Goal: Check status

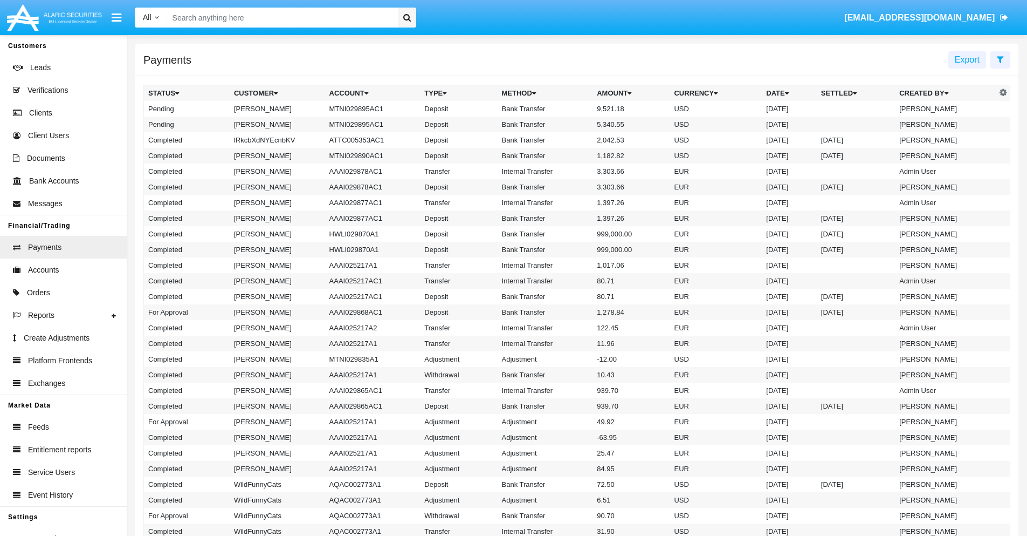
click at [1000, 59] on icon at bounding box center [1000, 59] width 7 height 9
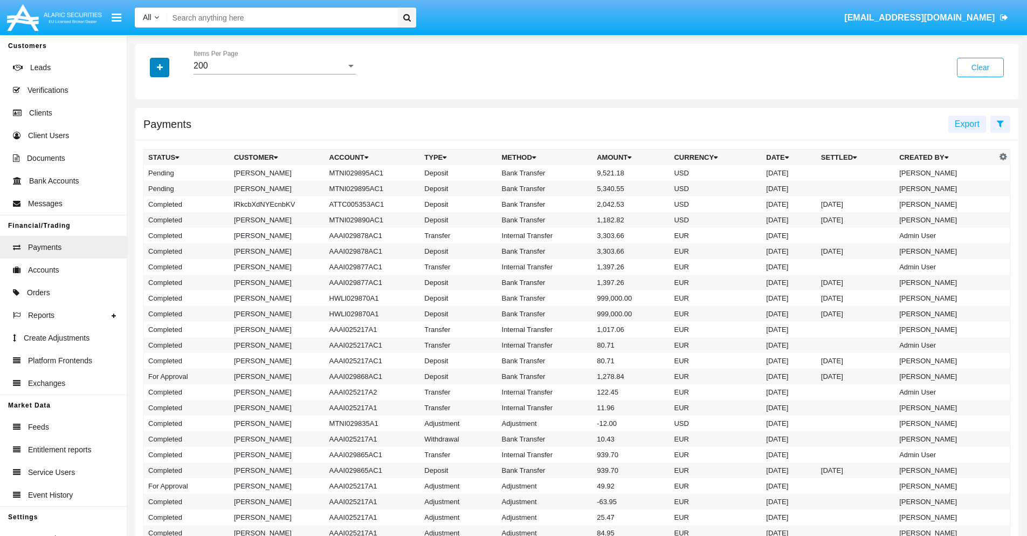
click at [160, 67] on icon "button" at bounding box center [160, 68] width 6 height 8
click at [169, 90] on span "Status" at bounding box center [169, 89] width 24 height 13
click at [148, 94] on input "Status" at bounding box center [148, 94] width 1 height 1
checkbox input "true"
click at [160, 67] on icon "button" at bounding box center [160, 68] width 6 height 8
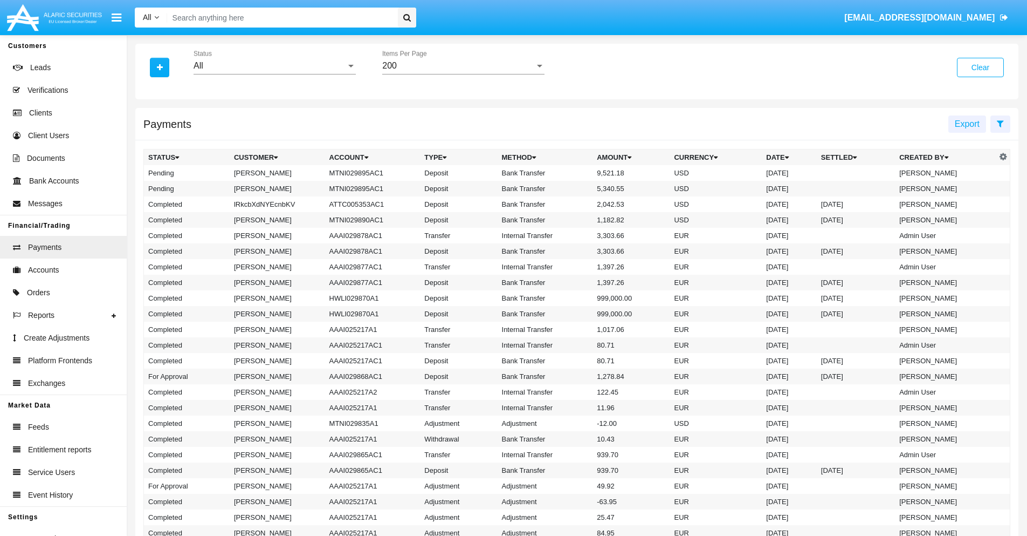
click at [274, 66] on div "All" at bounding box center [270, 66] width 153 height 10
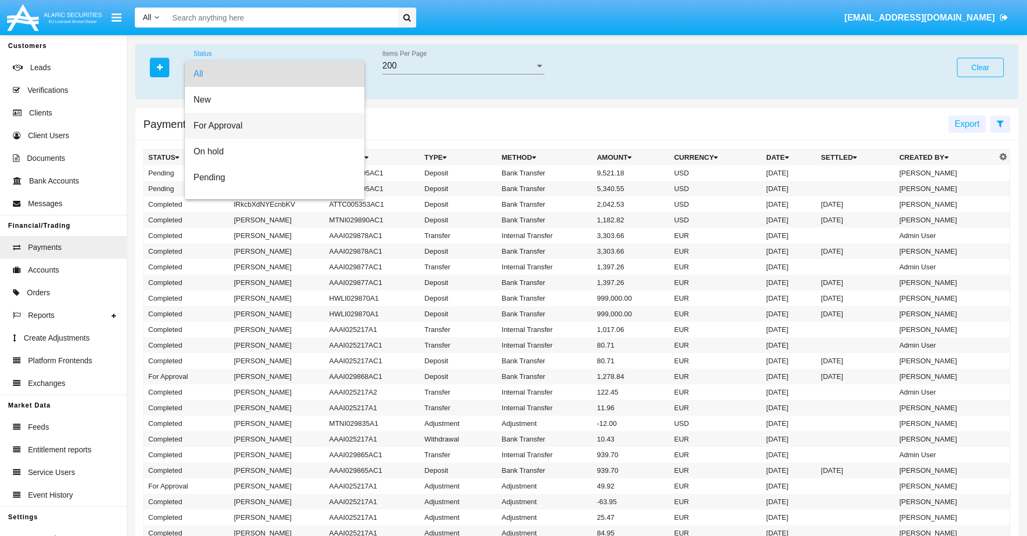
click at [271, 126] on span "For Approval" at bounding box center [275, 126] width 162 height 26
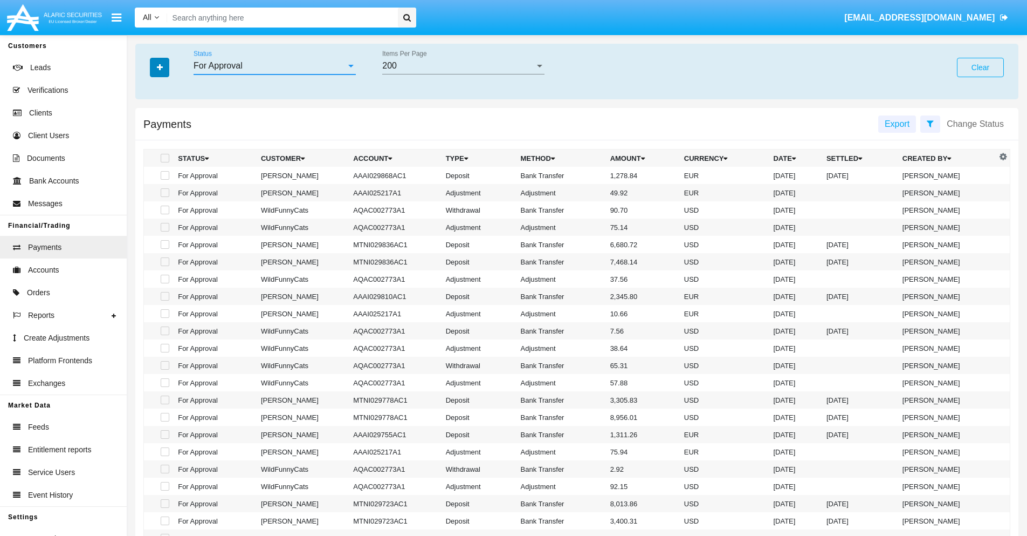
click at [160, 67] on icon "button" at bounding box center [160, 68] width 6 height 8
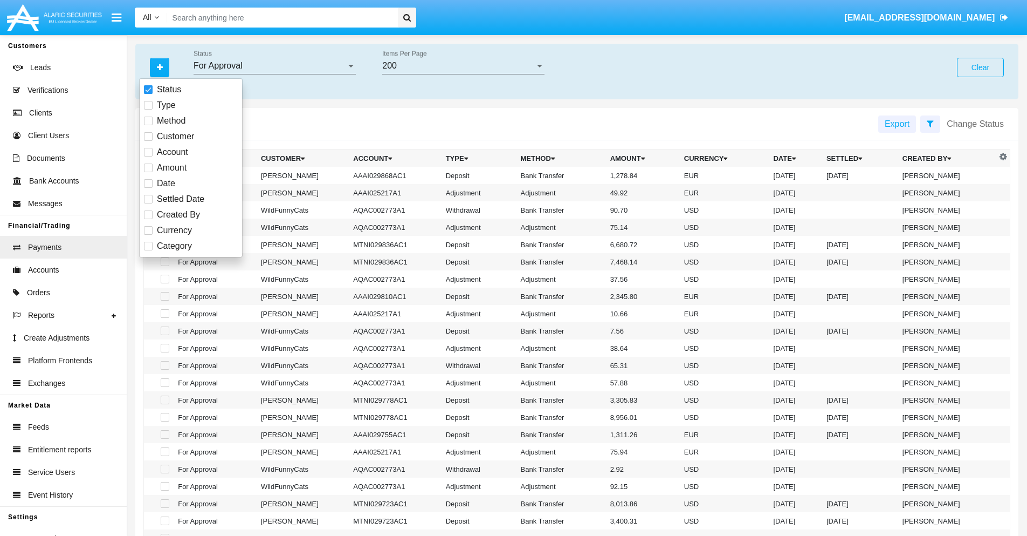
click at [174, 230] on span "Currency" at bounding box center [174, 230] width 35 height 13
click at [148, 235] on input "Currency" at bounding box center [148, 235] width 1 height 1
checkbox input "true"
click at [160, 67] on icon "button" at bounding box center [160, 68] width 6 height 8
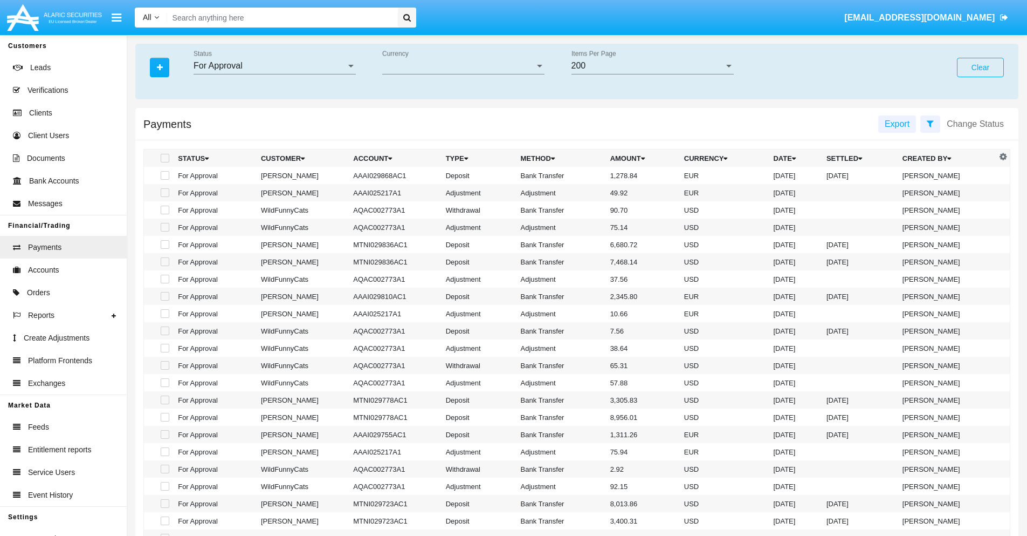
click at [463, 66] on span "Currency" at bounding box center [458, 66] width 153 height 10
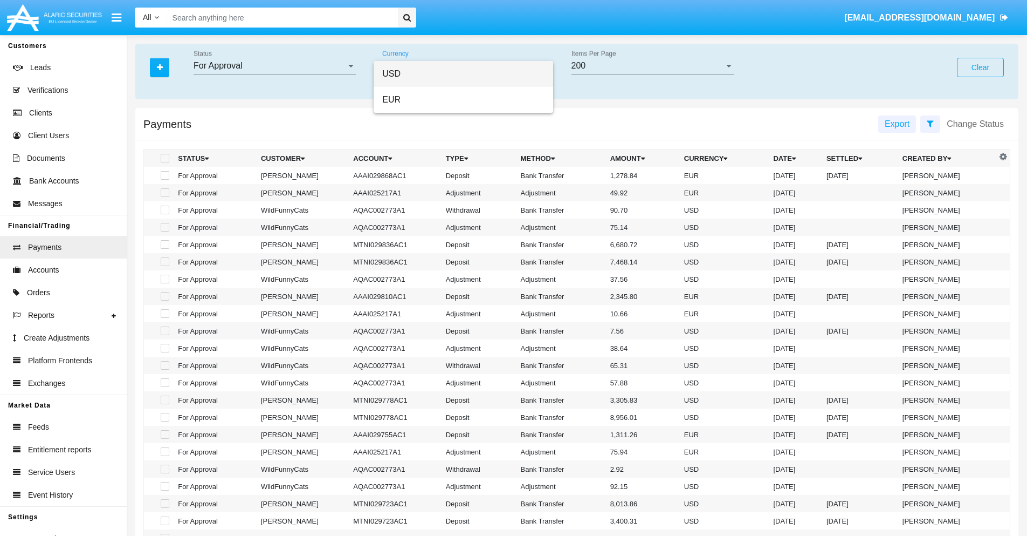
click at [463, 74] on span "USD" at bounding box center [463, 74] width 162 height 26
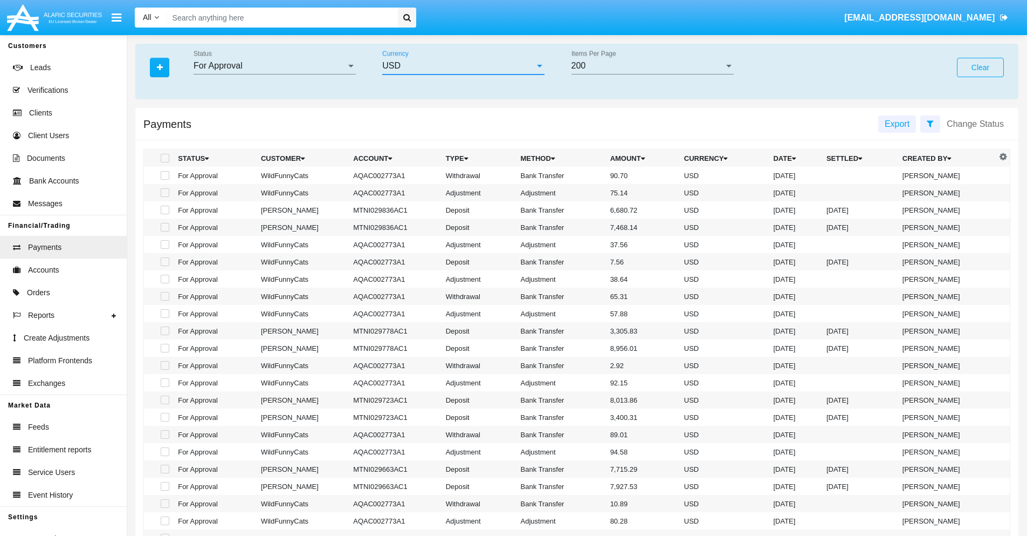
click at [164, 175] on span at bounding box center [165, 175] width 9 height 9
click at [164, 180] on input "checkbox" at bounding box center [164, 180] width 1 height 1
checkbox input "true"
